Goal: Task Accomplishment & Management: Use online tool/utility

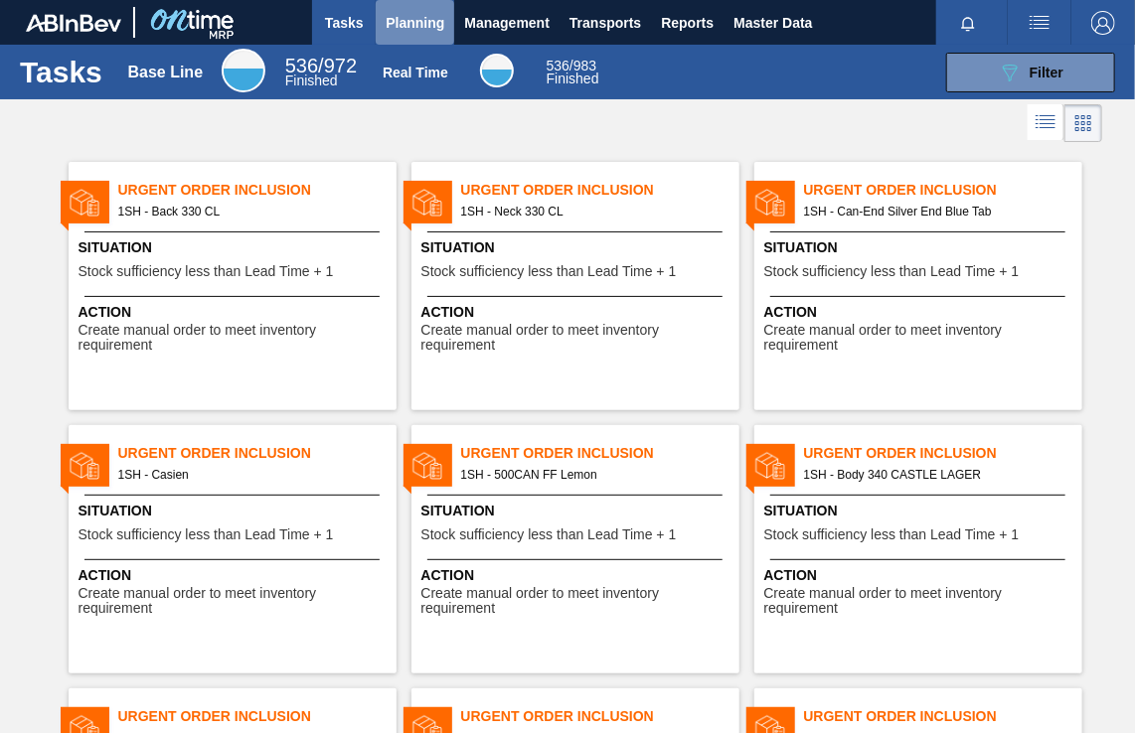
click at [414, 20] on span "Planning" at bounding box center [415, 23] width 59 height 24
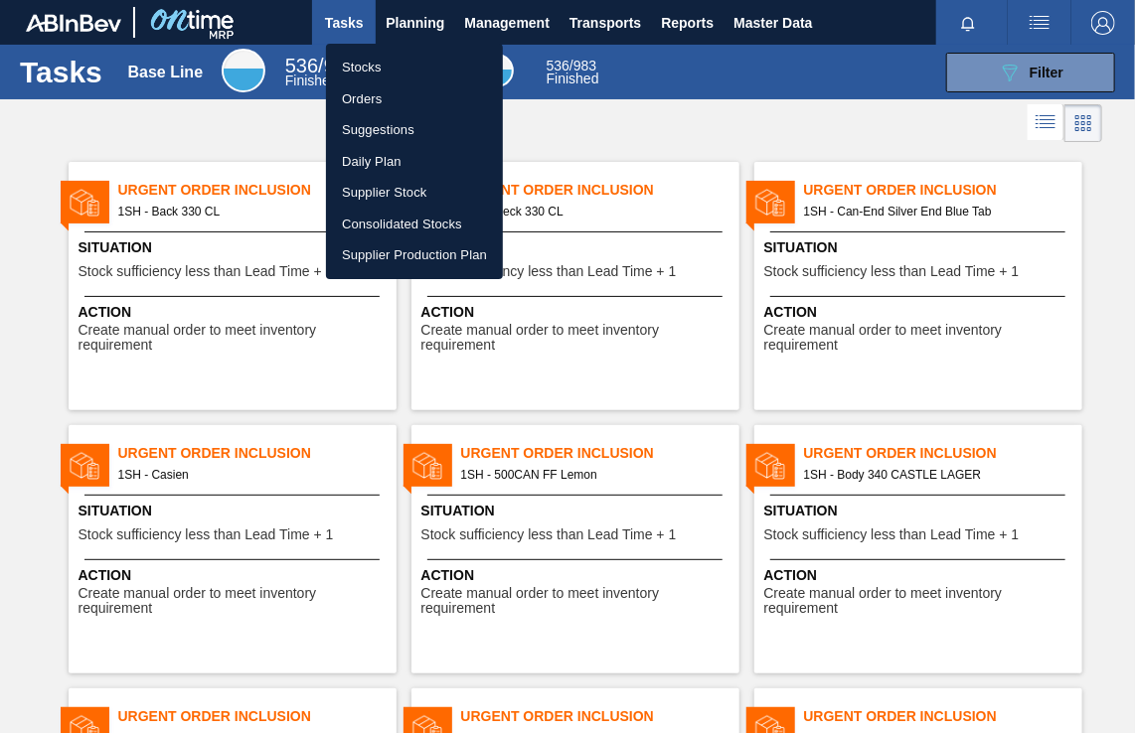
click at [364, 128] on li "Suggestions" at bounding box center [414, 130] width 177 height 32
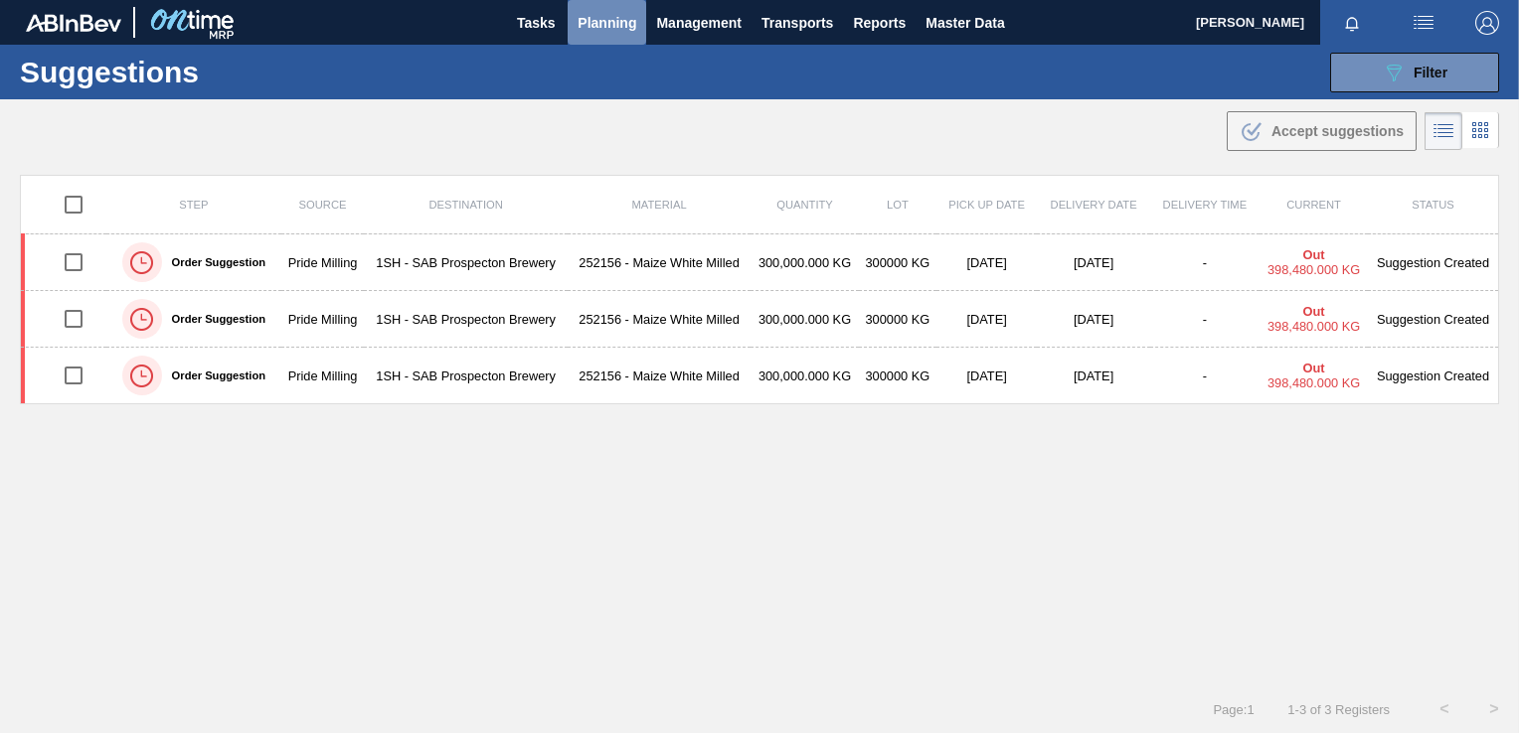
click at [604, 17] on span "Planning" at bounding box center [606, 23] width 59 height 24
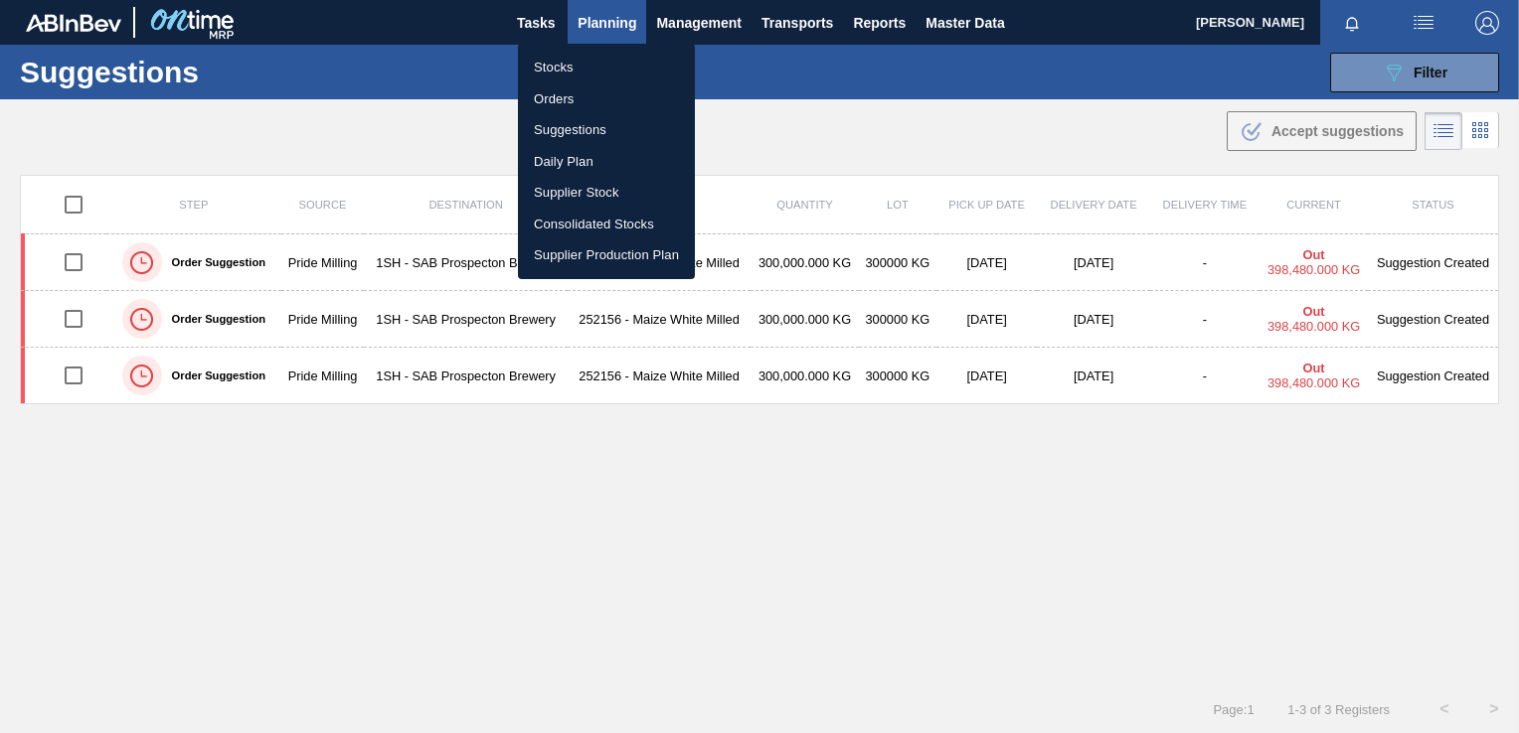
click at [604, 17] on div at bounding box center [759, 366] width 1519 height 733
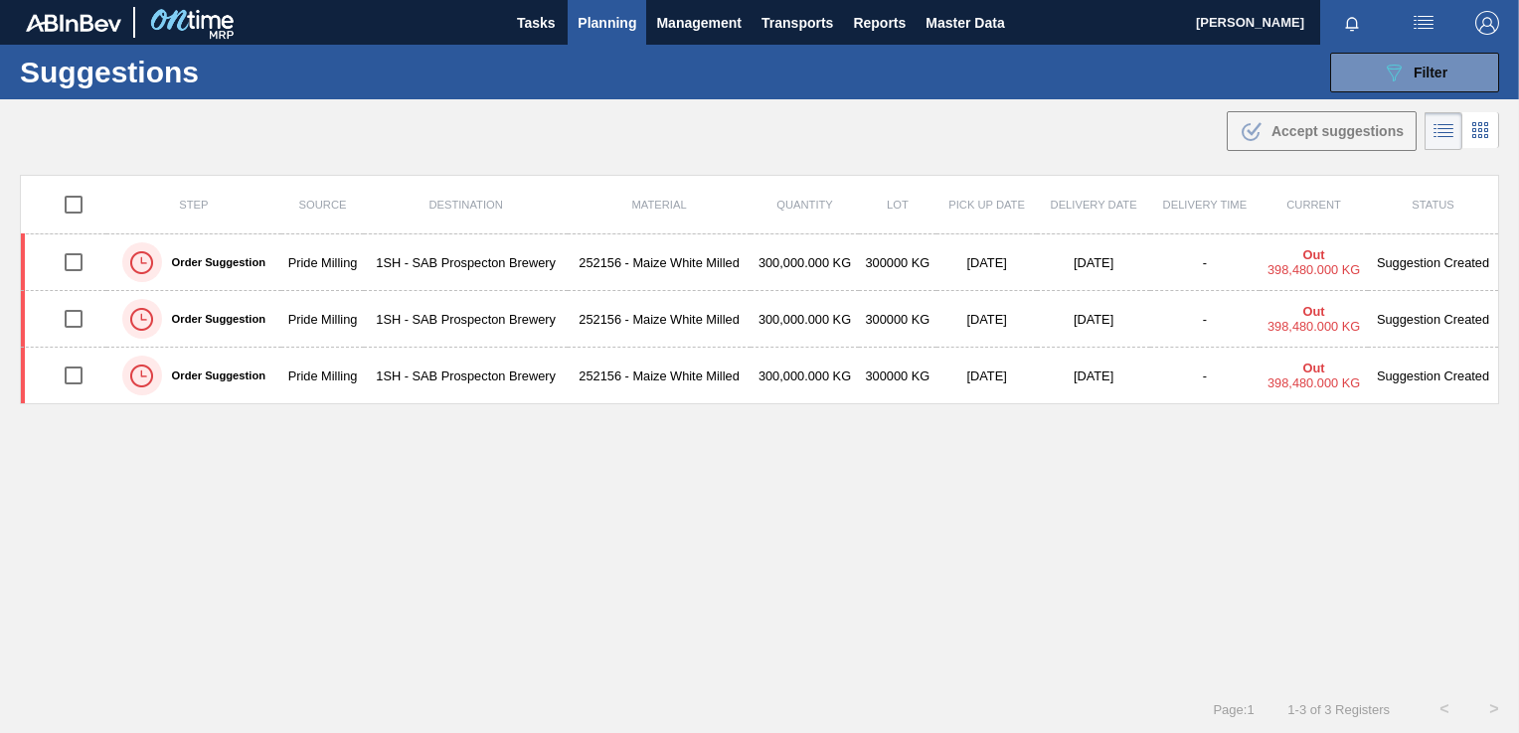
click at [1134, 130] on icon at bounding box center [1480, 130] width 24 height 24
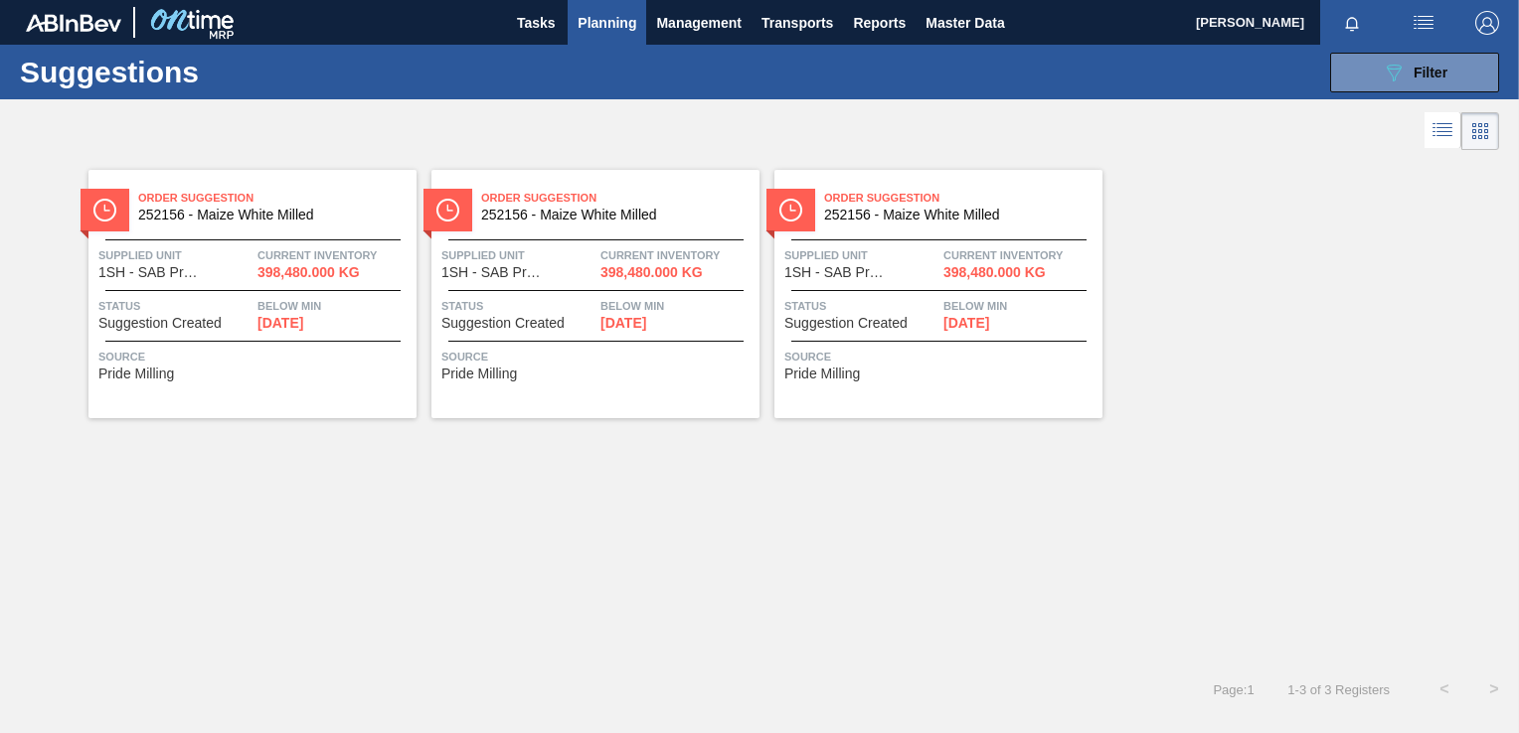
click at [271, 323] on span "[DATE]" at bounding box center [280, 323] width 46 height 15
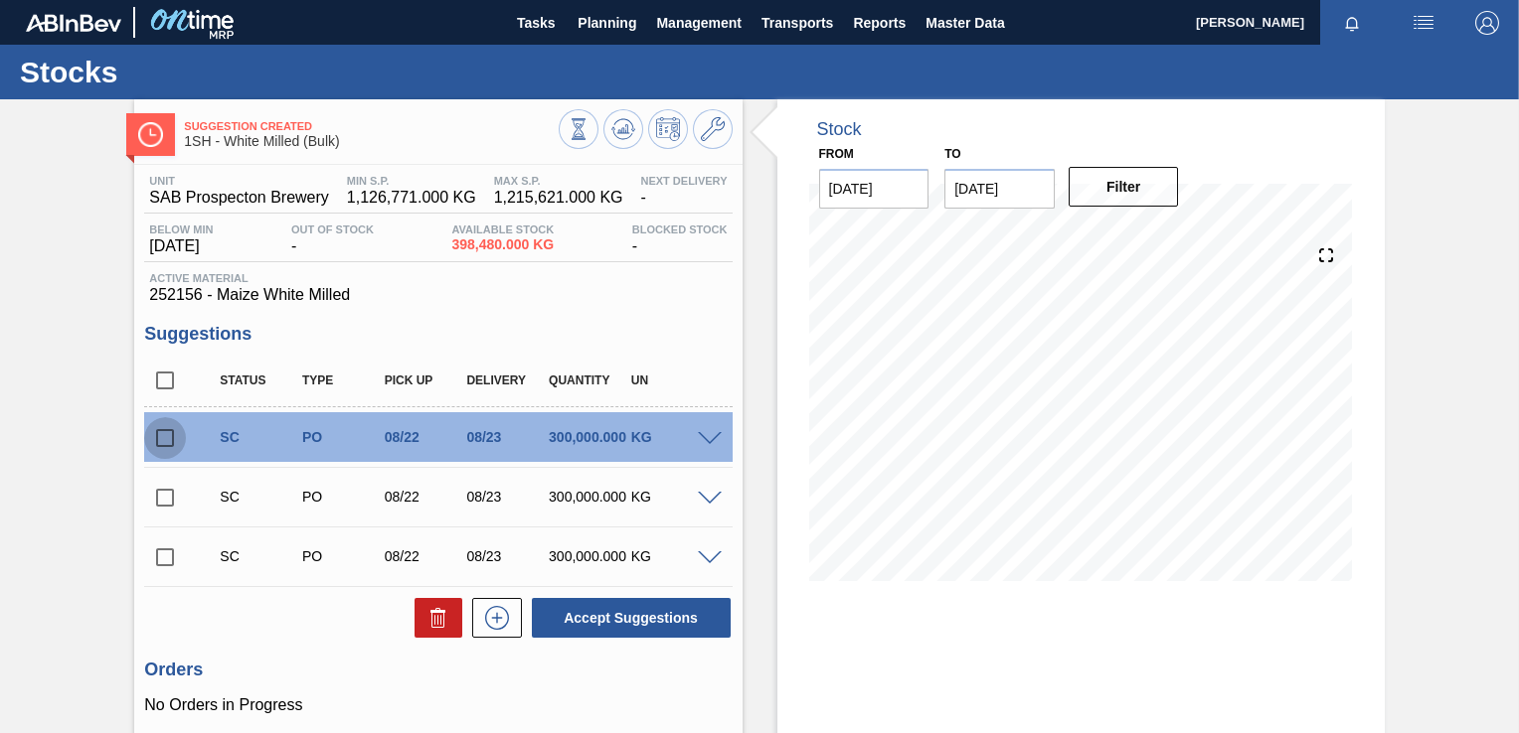
click at [166, 435] on input "checkbox" at bounding box center [165, 438] width 42 height 42
click at [643, 618] on button "Accept Suggestions" at bounding box center [631, 618] width 199 height 40
checkbox input "false"
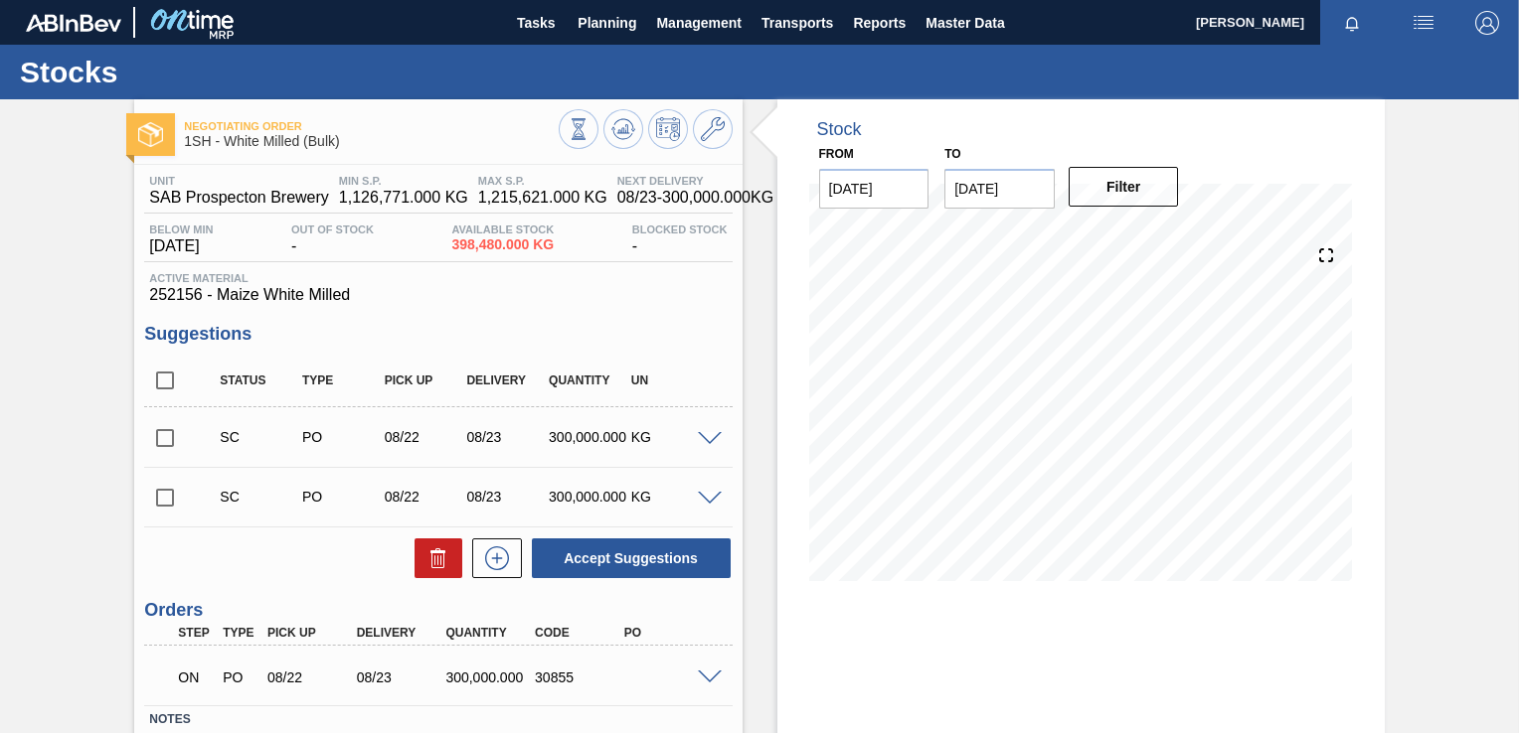
click at [708, 679] on span at bounding box center [710, 678] width 24 height 15
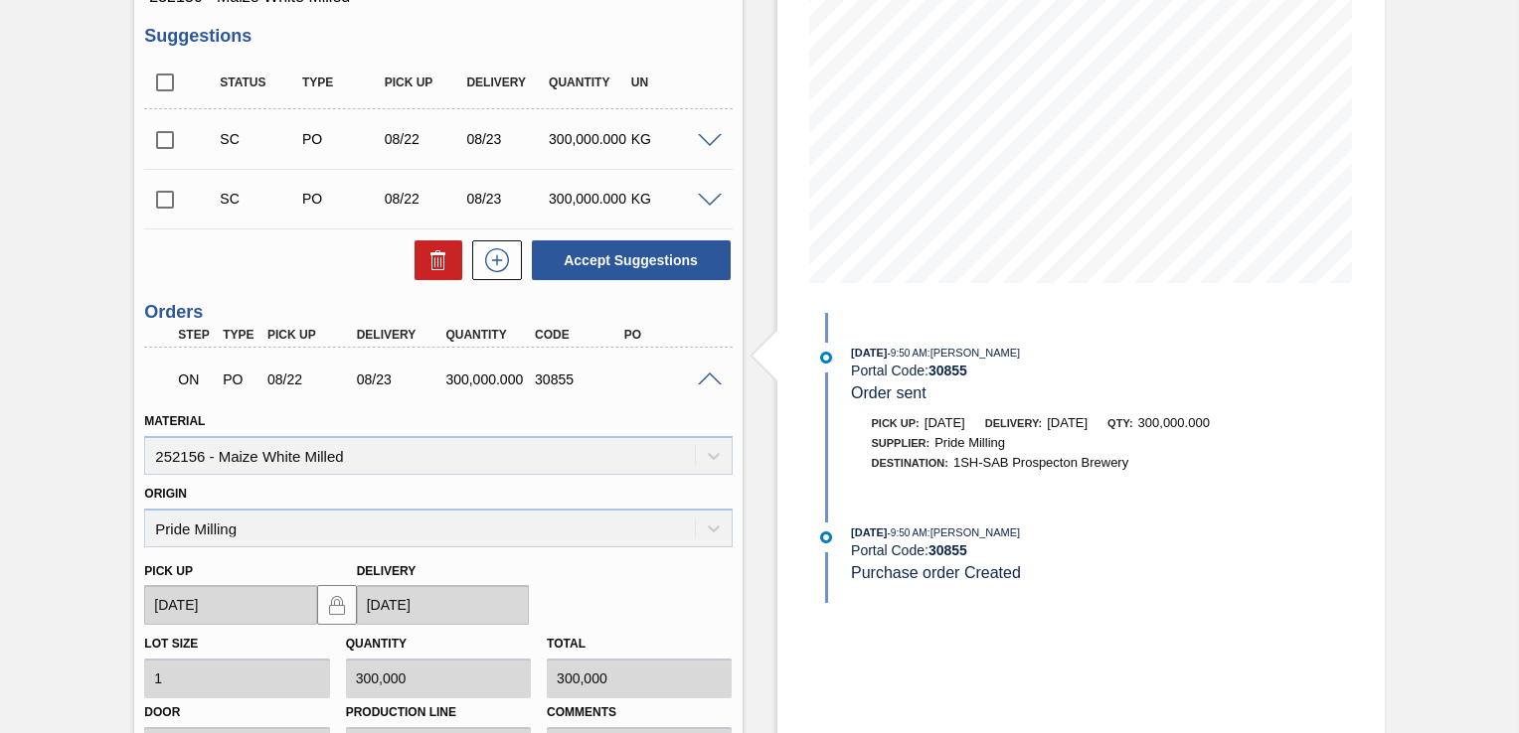
scroll to position [398, 0]
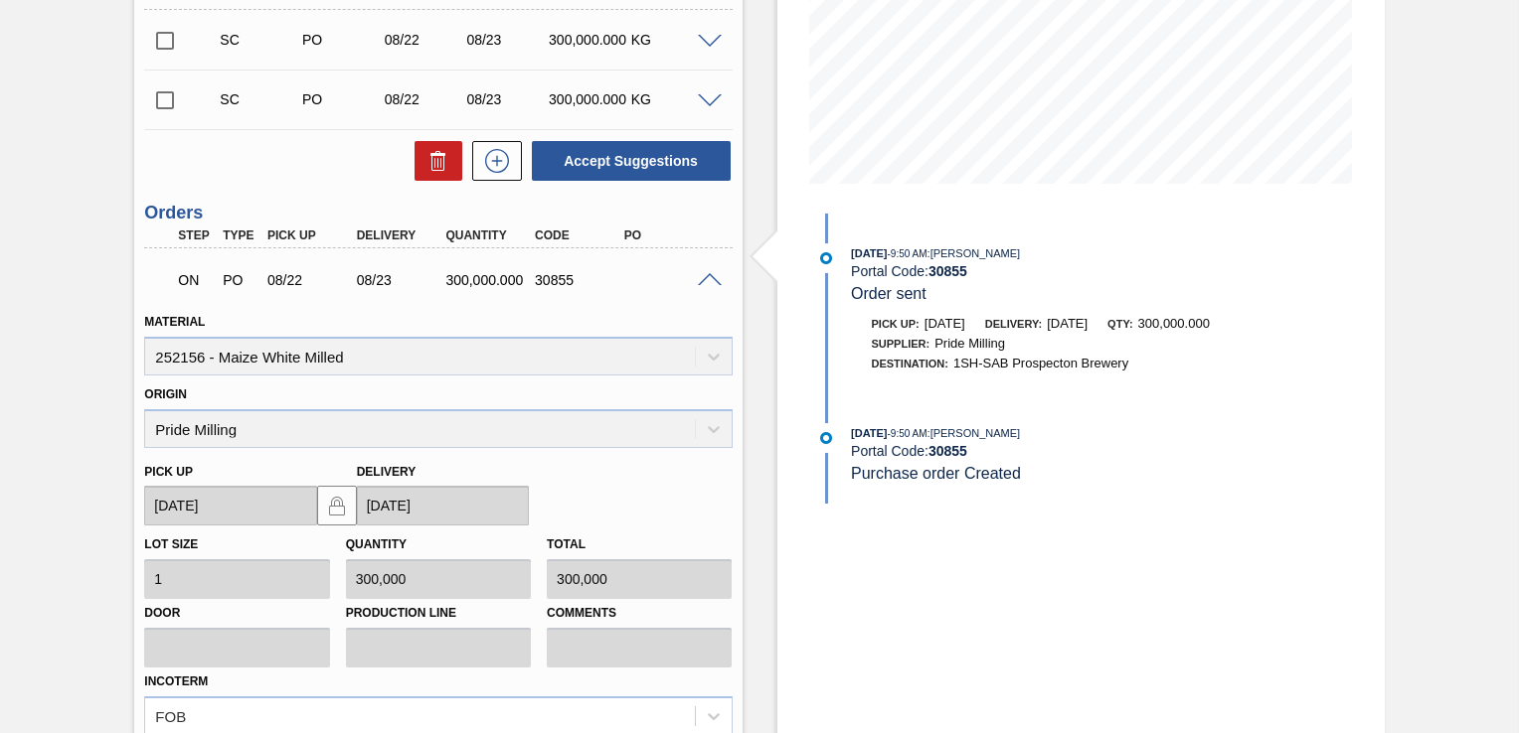
drag, startPoint x: 845, startPoint y: 213, endPoint x: 1160, endPoint y: 384, distance: 358.4
click at [1134, 384] on div "[DATE] 9:50 AM : [PERSON_NAME] Portal Code: 30855 Order sent Pick up: [DATE] De…" at bounding box center [1068, 359] width 512 height 290
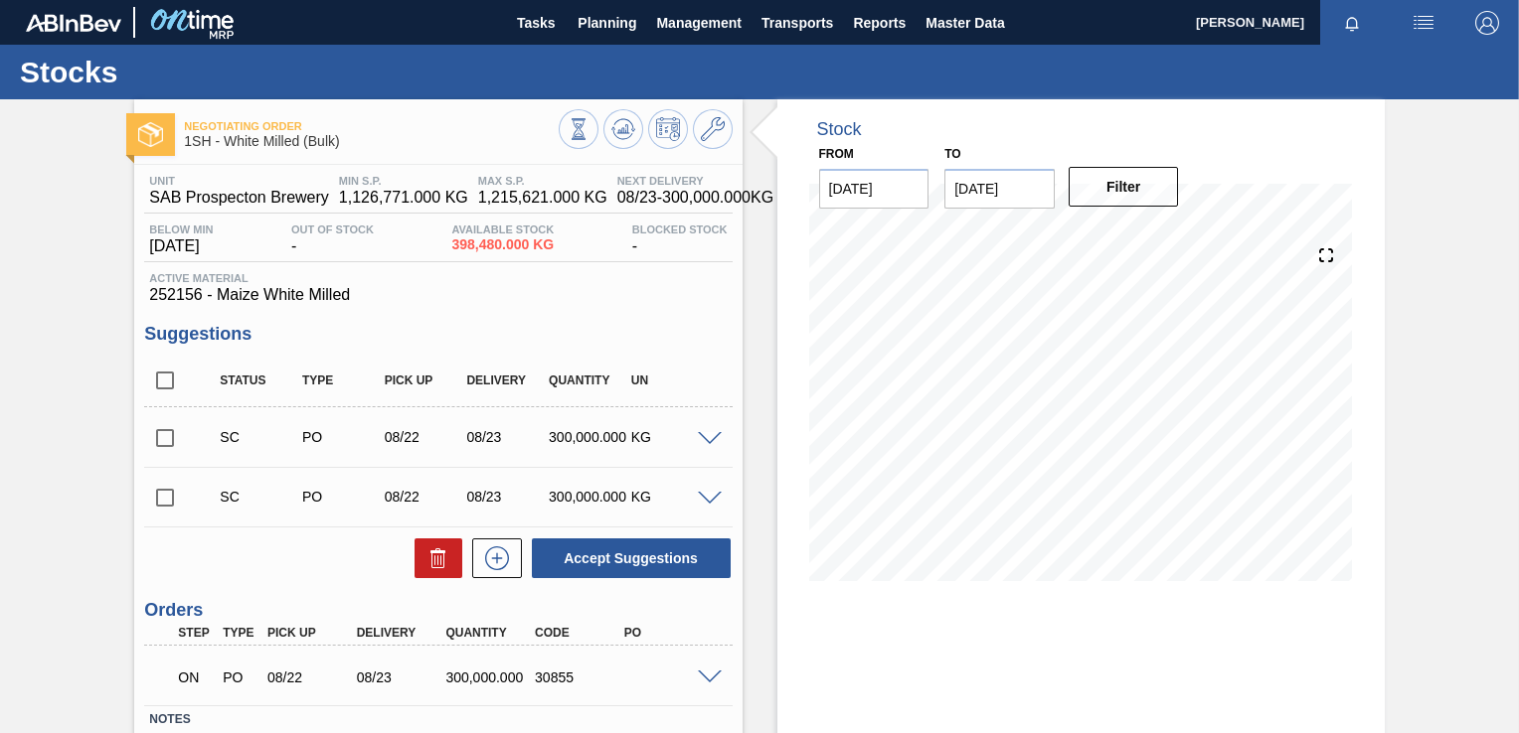
scroll to position [134, 0]
click at [704, 678] on span at bounding box center [710, 678] width 24 height 15
